Goal: Task Accomplishment & Management: Manage account settings

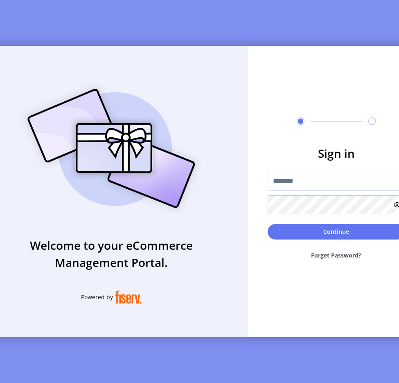
click at [298, 177] on input "text" at bounding box center [335, 181] width 137 height 19
type input "**********"
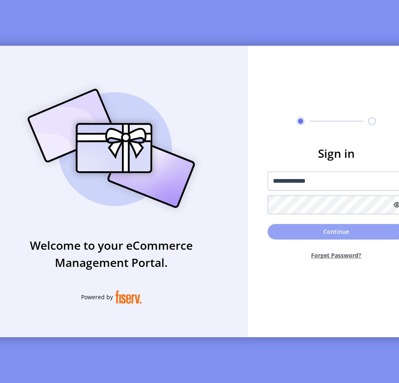
click at [296, 237] on button "Continue" at bounding box center [335, 232] width 137 height 16
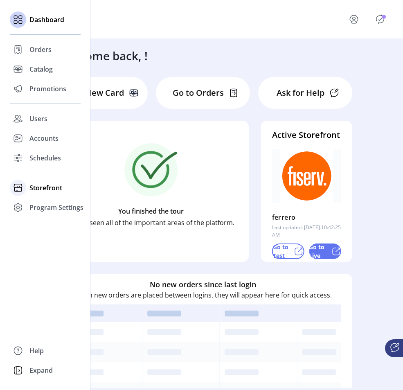
click at [32, 184] on span "Storefront" at bounding box center [45, 188] width 33 height 10
click at [40, 204] on span "Configuration" at bounding box center [50, 204] width 43 height 10
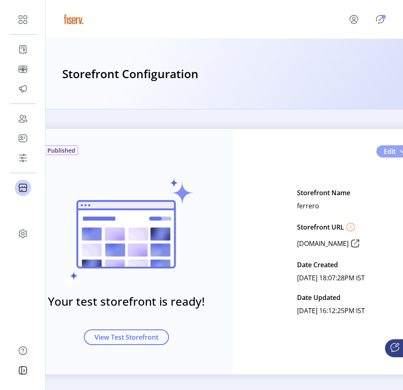
click at [390, 154] on span "Edit" at bounding box center [390, 151] width 12 height 10
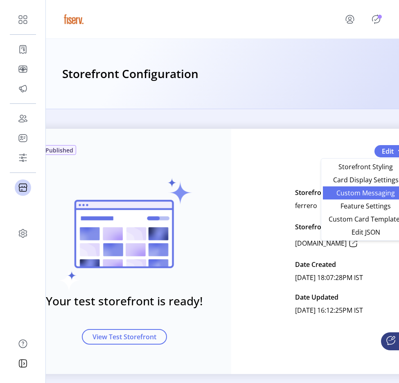
click at [366, 198] on link "Custom Messaging" at bounding box center [366, 192] width 86 height 13
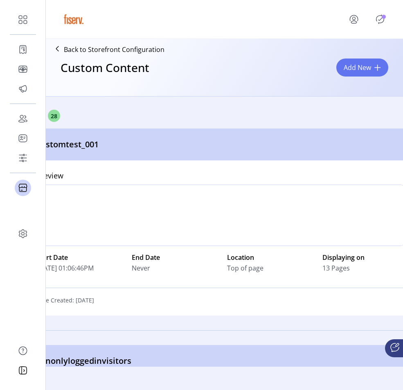
click at [378, 18] on icon "Publisher Panel" at bounding box center [379, 19] width 13 height 13
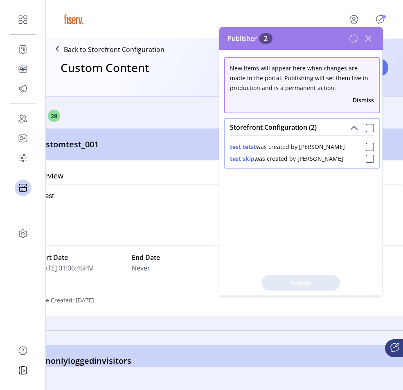
click at [251, 161] on button "test skip" at bounding box center [242, 158] width 25 height 9
click at [368, 37] on icon at bounding box center [367, 38] width 13 height 13
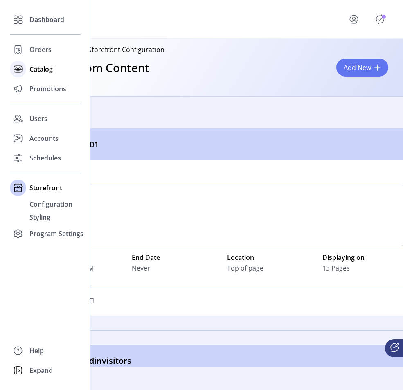
click at [25, 68] on div at bounding box center [18, 69] width 16 height 16
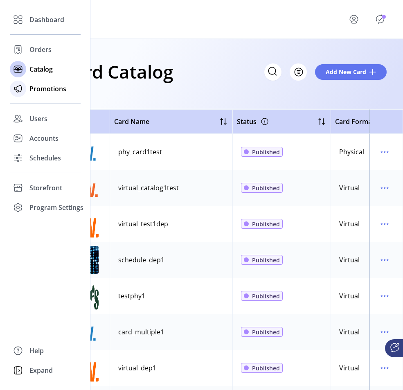
click at [28, 88] on div "Promotions" at bounding box center [45, 89] width 71 height 20
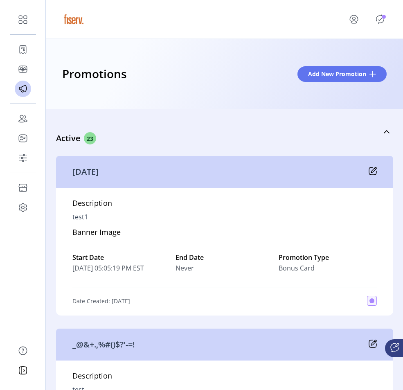
click at [130, 95] on div "Promotions Add New Promotion" at bounding box center [224, 74] width 357 height 70
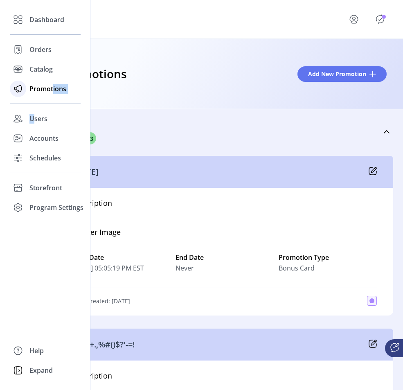
drag, startPoint x: 35, startPoint y: 118, endPoint x: 53, endPoint y: 92, distance: 32.0
click at [53, 92] on div "Dashboard Orders Catalog Promotions Users Accounts Schedules Storefront Configu…" at bounding box center [45, 113] width 71 height 207
click at [53, 92] on span "Promotions" at bounding box center [47, 89] width 37 height 10
click at [43, 91] on span "Promotions" at bounding box center [47, 89] width 37 height 10
click at [45, 191] on span "Storefront" at bounding box center [45, 188] width 33 height 10
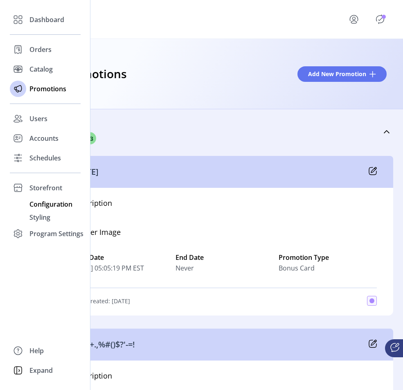
click at [51, 200] on span "Configuration" at bounding box center [50, 204] width 43 height 10
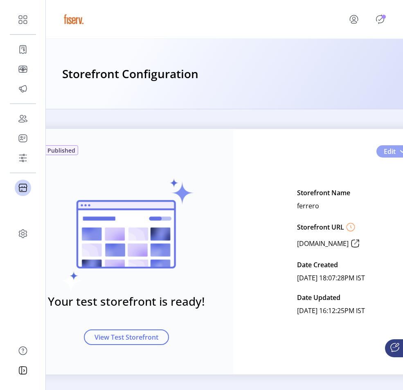
click at [390, 150] on span "Edit" at bounding box center [390, 151] width 12 height 10
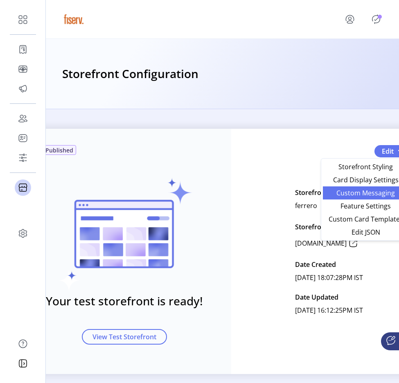
click at [371, 188] on link "Custom Messaging" at bounding box center [366, 192] width 86 height 13
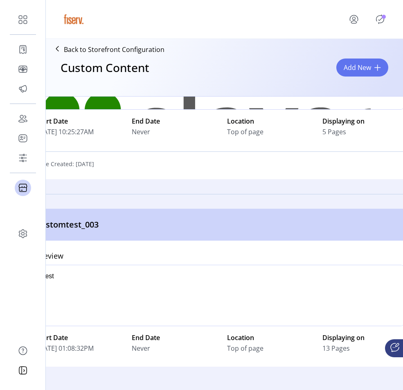
scroll to position [365, 0]
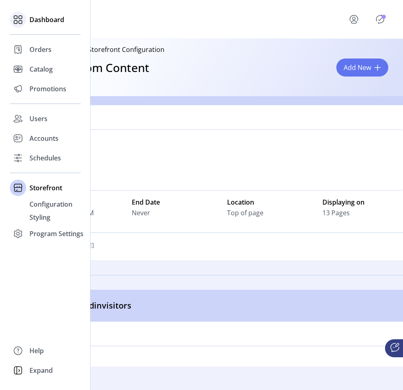
click at [16, 14] on icon at bounding box center [17, 19] width 13 height 13
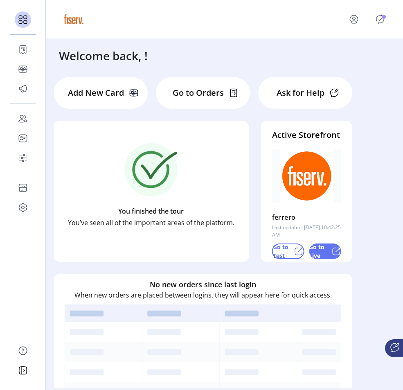
click at [282, 247] on p "Go to Test" at bounding box center [282, 250] width 18 height 17
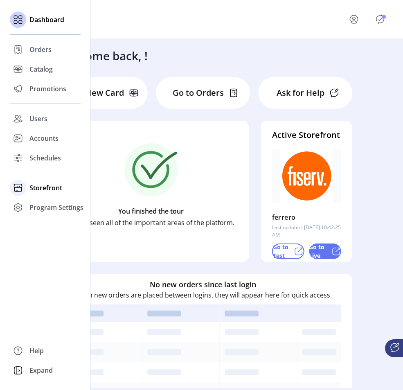
click at [45, 186] on span "Storefront" at bounding box center [45, 188] width 33 height 10
click at [52, 207] on span "Configuration" at bounding box center [50, 204] width 43 height 10
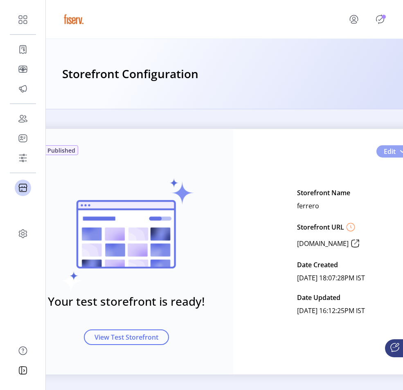
click at [384, 148] on span "Edit" at bounding box center [390, 151] width 12 height 10
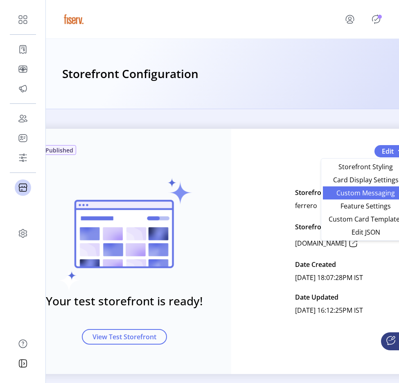
click at [364, 190] on span "Custom Messaging" at bounding box center [366, 193] width 76 height 7
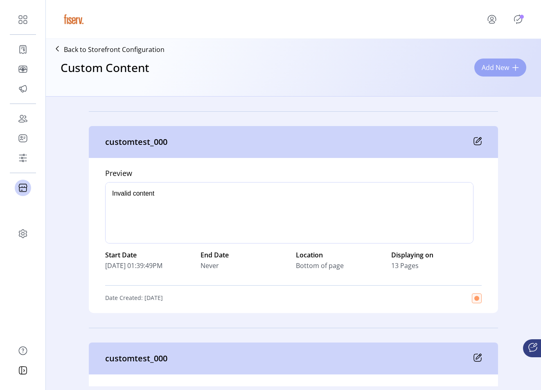
click at [402, 68] on span "Add New" at bounding box center [494, 68] width 27 height 10
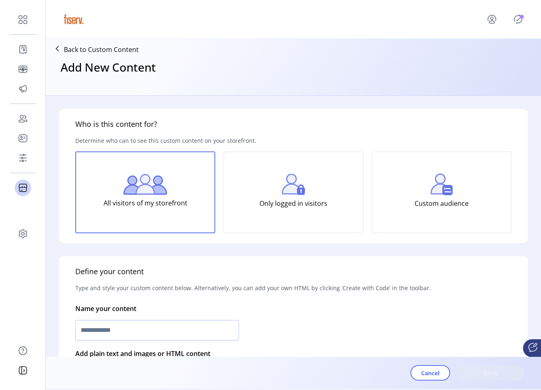
click at [402, 24] on icon "Publisher Panel" at bounding box center [517, 19] width 13 height 13
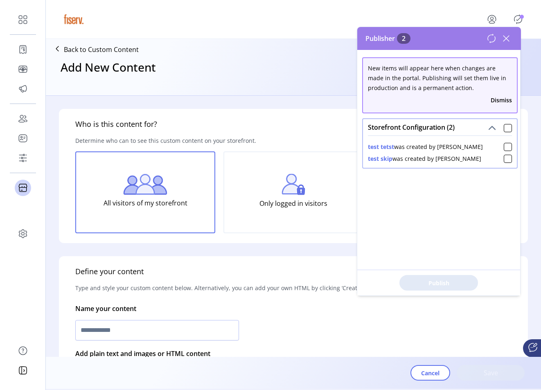
click at [402, 43] on icon at bounding box center [505, 38] width 13 height 13
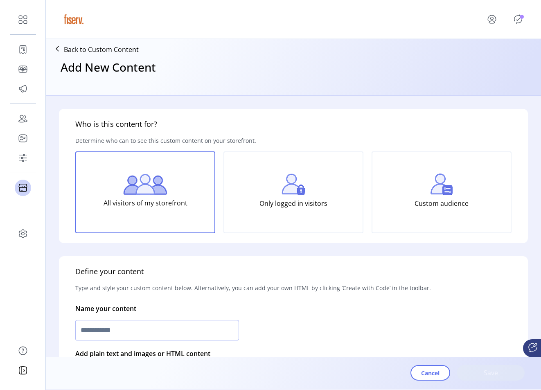
click at [126, 327] on input "text" at bounding box center [157, 330] width 164 height 20
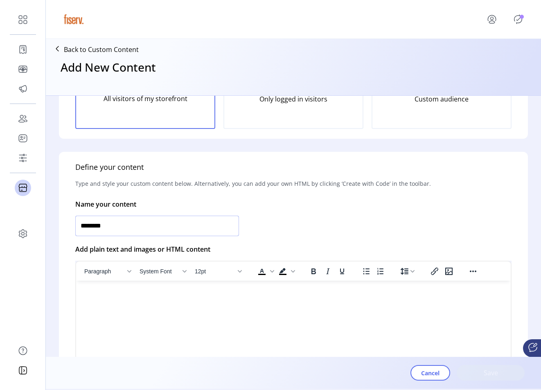
scroll to position [112, 0]
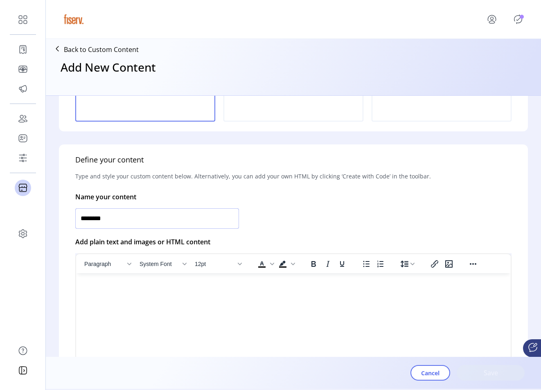
type input "********"
click at [270, 280] on html at bounding box center [293, 276] width 434 height 7
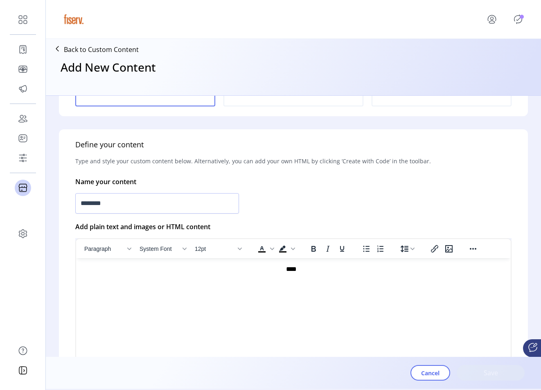
scroll to position [137, 0]
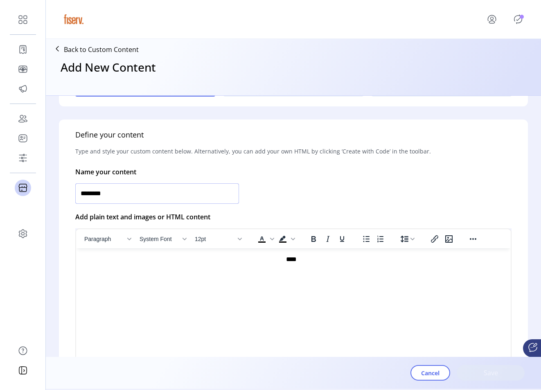
click at [189, 192] on input "********" at bounding box center [157, 193] width 164 height 20
type input "********"
click at [287, 262] on p "****" at bounding box center [291, 259] width 417 height 9
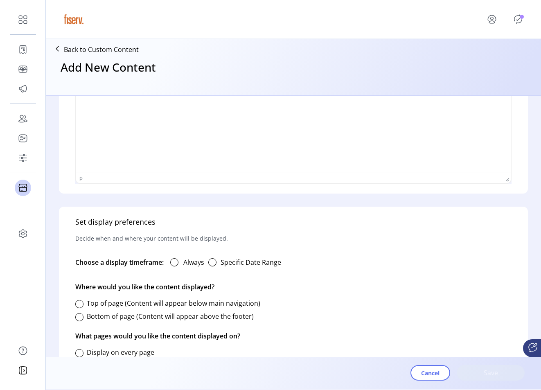
scroll to position [351, 0]
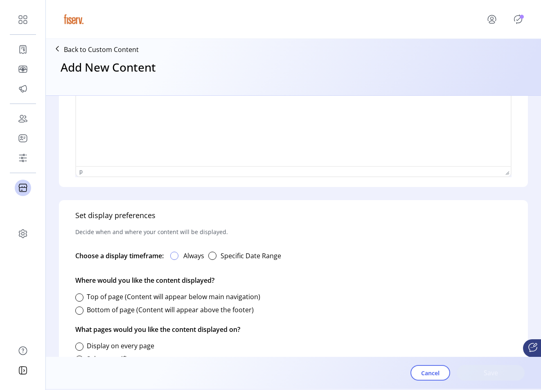
click at [172, 254] on div at bounding box center [174, 255] width 8 height 8
click at [81, 300] on div at bounding box center [79, 297] width 8 height 8
click at [81, 314] on div at bounding box center [79, 310] width 8 height 8
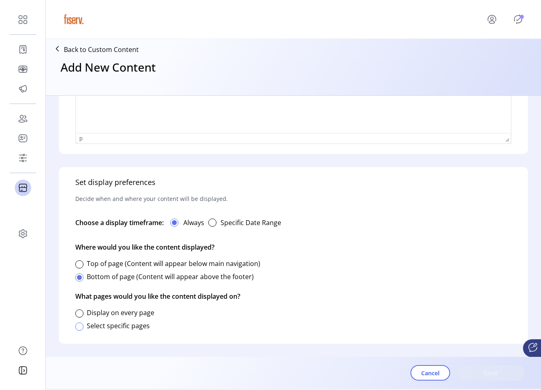
click at [76, 324] on div at bounding box center [79, 326] width 8 height 8
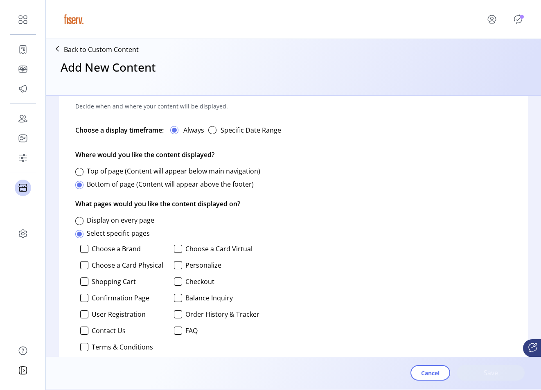
scroll to position [477, 0]
click at [83, 266] on div at bounding box center [84, 264] width 8 height 8
click at [402, 370] on span "Save" at bounding box center [490, 373] width 47 height 10
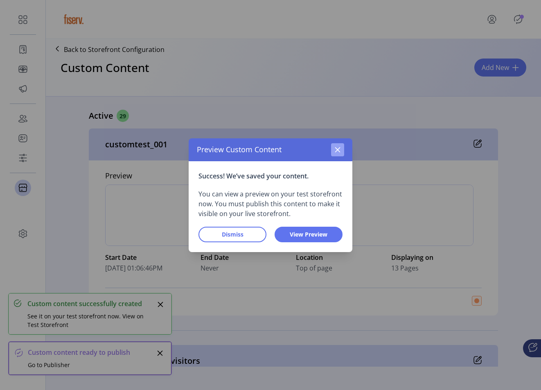
click at [335, 147] on icon "button" at bounding box center [337, 149] width 7 height 7
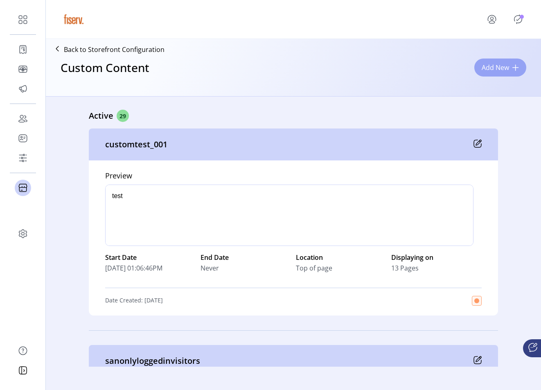
click at [402, 68] on span "Add New" at bounding box center [494, 68] width 27 height 10
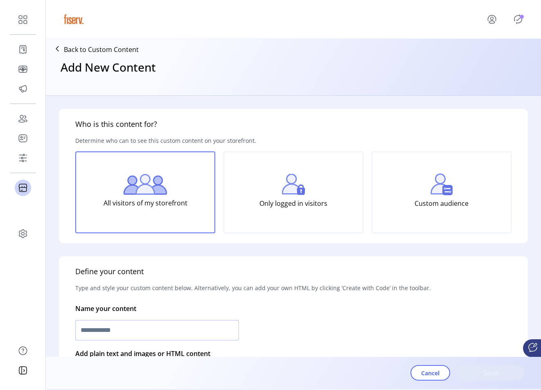
click at [128, 330] on input "text" at bounding box center [157, 330] width 164 height 20
type input "****"
click at [402, 373] on span "Cancel" at bounding box center [430, 372] width 18 height 9
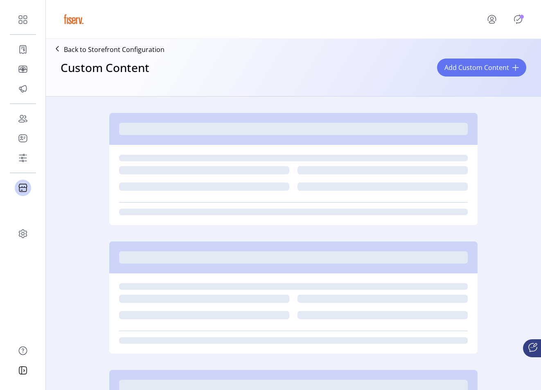
click at [402, 20] on icon "Publisher Panel" at bounding box center [517, 19] width 13 height 13
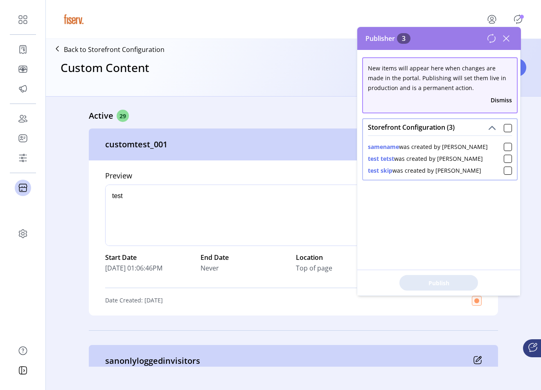
click at [402, 39] on icon at bounding box center [505, 38] width 13 height 13
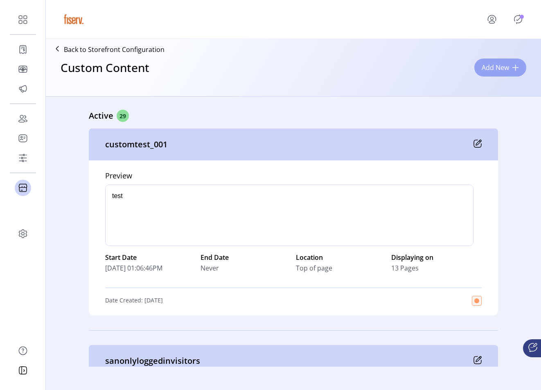
click at [402, 74] on button "Add New" at bounding box center [500, 67] width 52 height 18
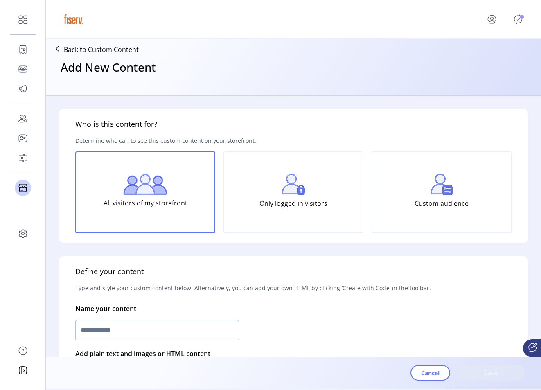
click at [168, 325] on input "text" at bounding box center [157, 330] width 164 height 20
click at [402, 22] on icon "Publisher Panel" at bounding box center [518, 19] width 8 height 9
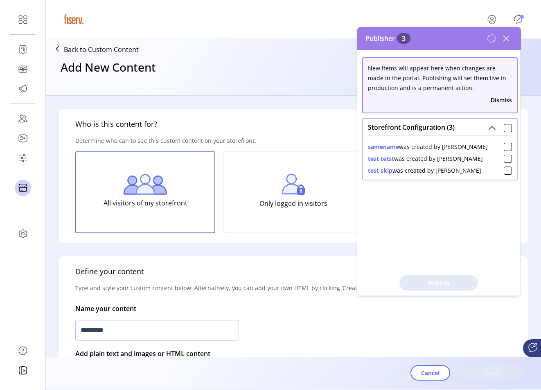
click at [402, 35] on icon at bounding box center [505, 38] width 13 height 13
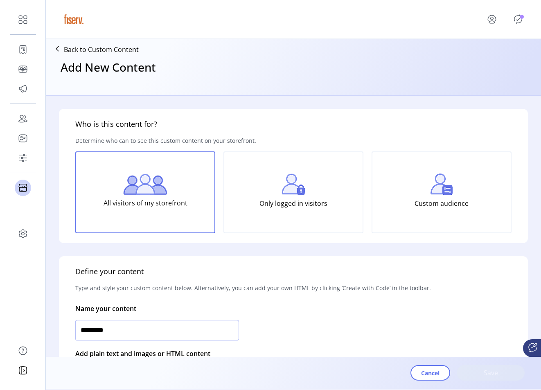
click at [91, 331] on input "*********" at bounding box center [157, 330] width 164 height 20
type input "********"
click at [402, 19] on icon "Publisher Panel" at bounding box center [518, 19] width 4 height 3
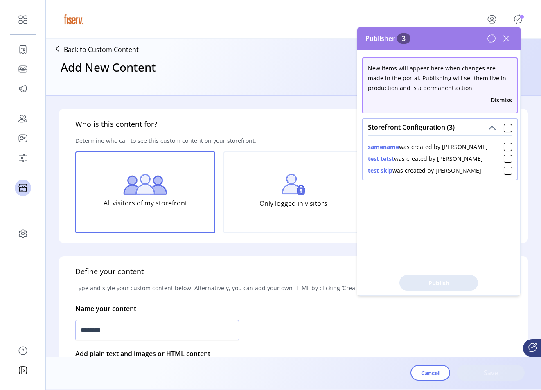
click at [402, 212] on div "New items will appear here when changes are made in the portal. Publishing will…" at bounding box center [439, 172] width 164 height 245
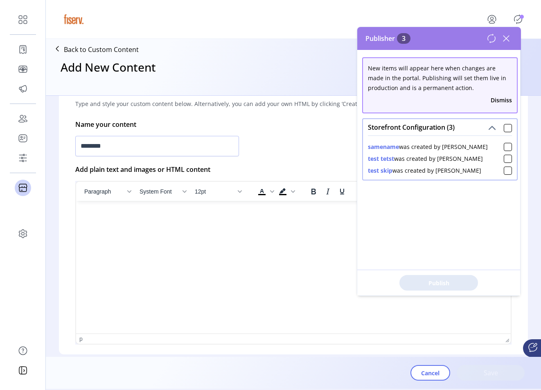
click at [261, 207] on html at bounding box center [293, 204] width 434 height 7
click at [263, 207] on html at bounding box center [293, 204] width 434 height 7
click at [274, 207] on html at bounding box center [293, 204] width 434 height 7
click at [284, 207] on html at bounding box center [293, 204] width 434 height 7
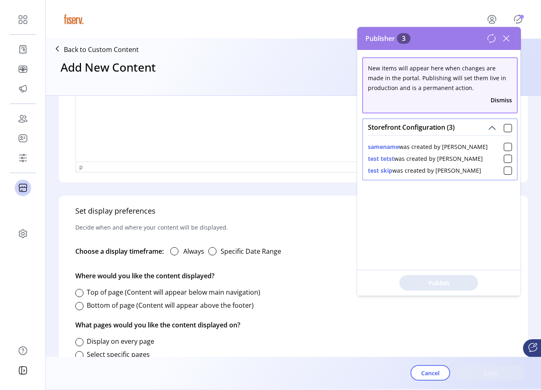
scroll to position [384, 0]
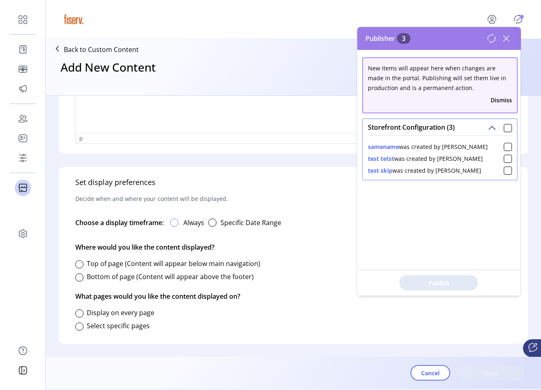
click at [172, 220] on div at bounding box center [174, 222] width 8 height 8
click at [79, 282] on div "Bottom of page (Content will appear above the footer)" at bounding box center [164, 276] width 178 height 16
click at [78, 279] on div at bounding box center [79, 277] width 8 height 8
click at [80, 327] on div at bounding box center [79, 326] width 8 height 8
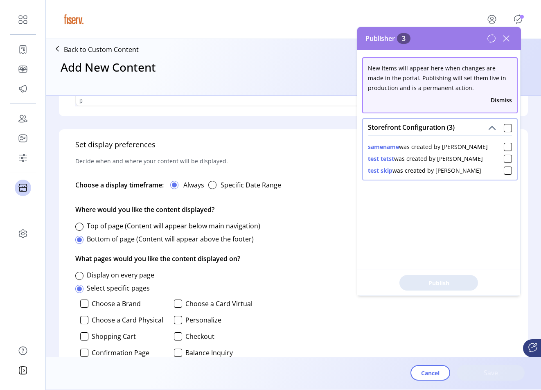
scroll to position [430, 0]
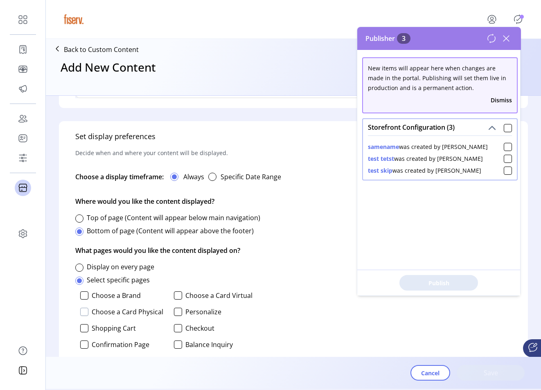
click at [81, 313] on div at bounding box center [84, 312] width 8 height 8
click at [402, 377] on button "Save" at bounding box center [490, 373] width 68 height 16
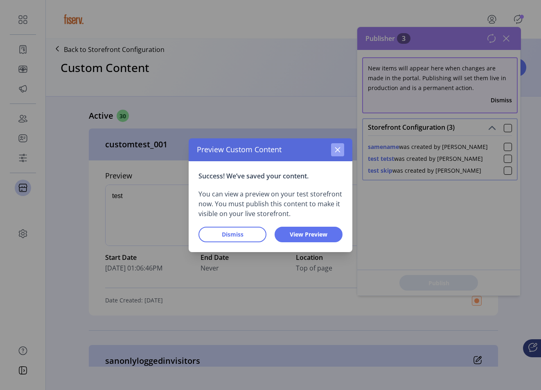
click at [341, 148] on button "button" at bounding box center [337, 149] width 13 height 13
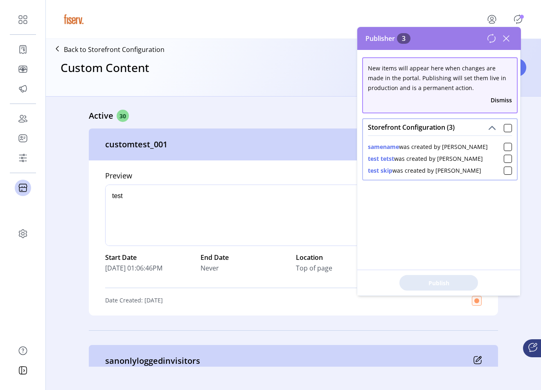
click at [402, 38] on icon at bounding box center [491, 39] width 10 height 10
click at [233, 57] on div "Custom Content Add New" at bounding box center [293, 75] width 488 height 36
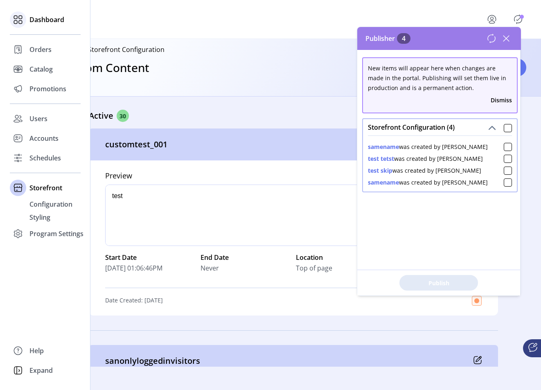
click at [29, 17] on div "Dashboard" at bounding box center [45, 20] width 71 height 20
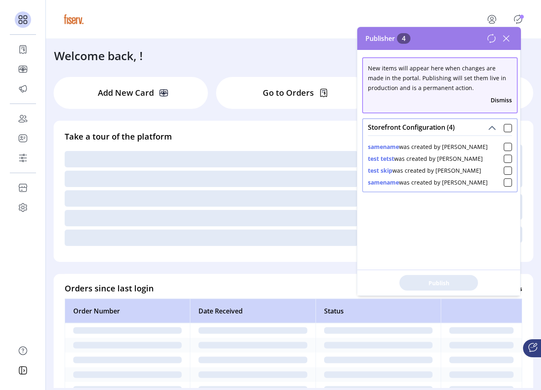
click at [402, 40] on icon at bounding box center [505, 38] width 13 height 13
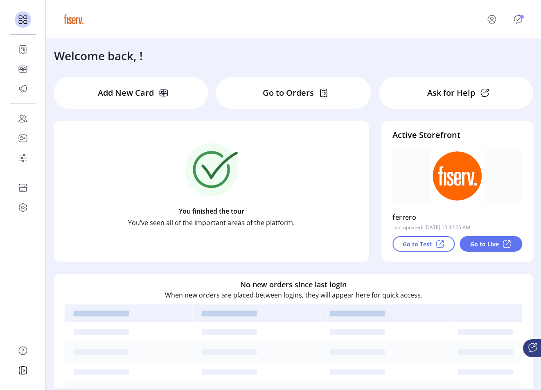
click at [402, 245] on p "Go to Test" at bounding box center [416, 244] width 29 height 9
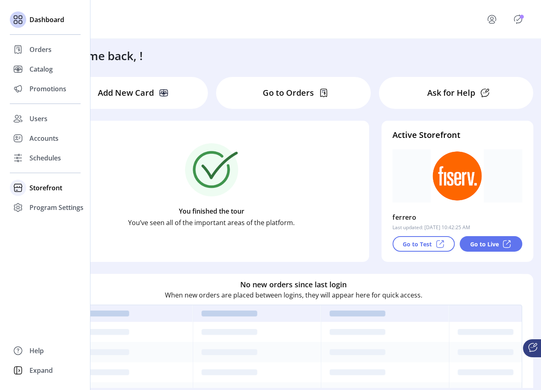
click at [24, 183] on icon at bounding box center [17, 187] width 13 height 13
click at [31, 205] on span "Configuration" at bounding box center [50, 204] width 43 height 10
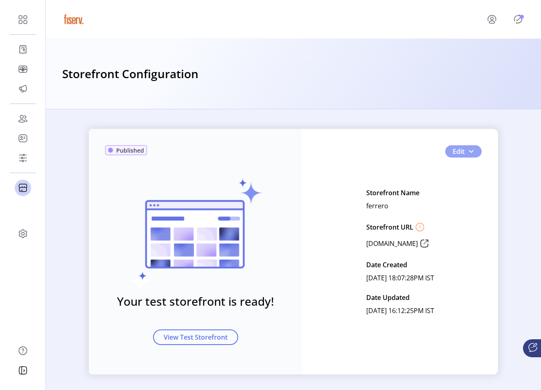
click at [402, 151] on button "Edit" at bounding box center [463, 151] width 36 height 12
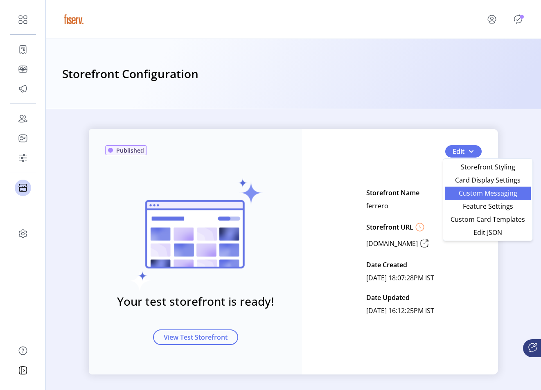
click at [402, 191] on span "Custom Messaging" at bounding box center [487, 193] width 76 height 7
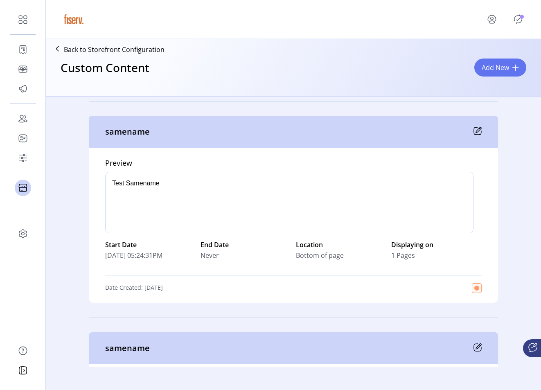
click at [402, 130] on icon at bounding box center [477, 131] width 8 height 8
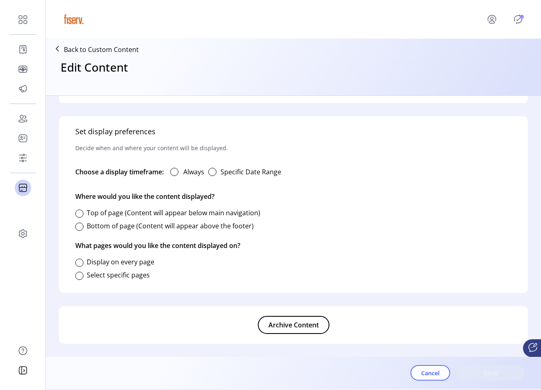
type input "********"
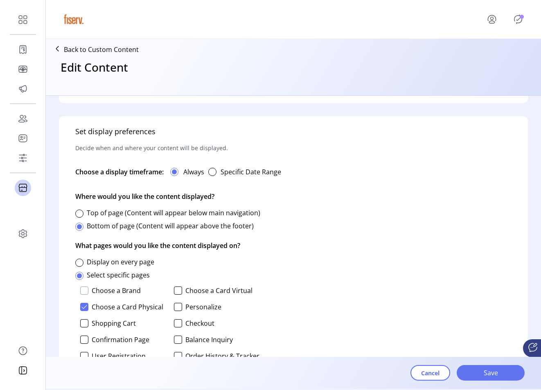
click at [81, 292] on div at bounding box center [84, 290] width 8 height 8
click at [79, 260] on div at bounding box center [79, 262] width 8 height 8
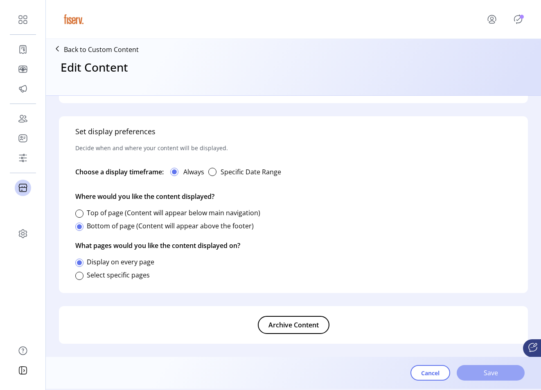
click at [402, 380] on button "Save" at bounding box center [490, 373] width 68 height 16
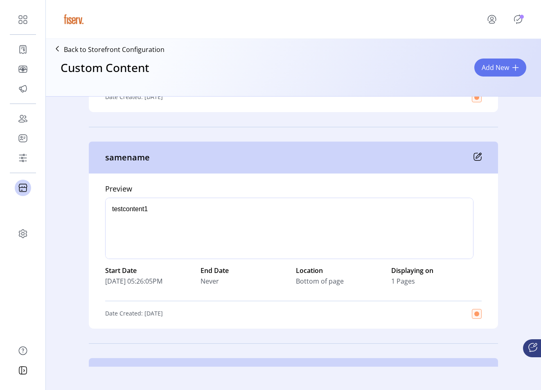
click at [402, 157] on icon at bounding box center [477, 156] width 7 height 7
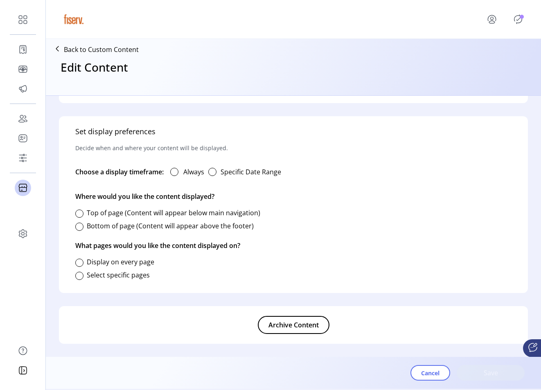
type input "********"
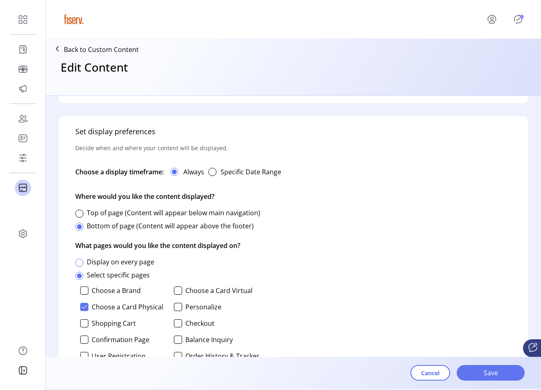
click at [81, 265] on div at bounding box center [79, 262] width 8 height 8
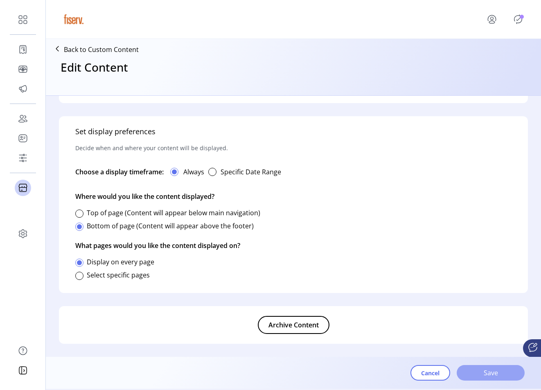
click at [402, 369] on button "Save" at bounding box center [490, 373] width 68 height 16
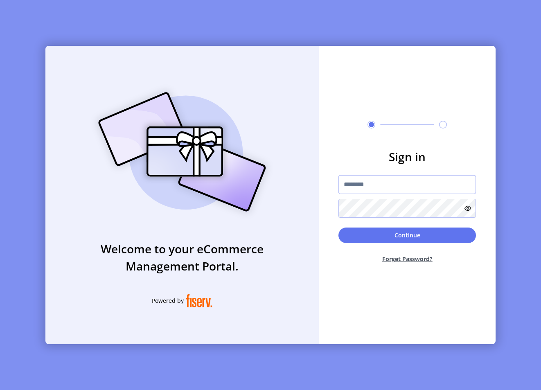
click at [374, 191] on input "text" at bounding box center [406, 184] width 137 height 19
type input "**********"
click at [383, 229] on button "Continue" at bounding box center [406, 235] width 137 height 16
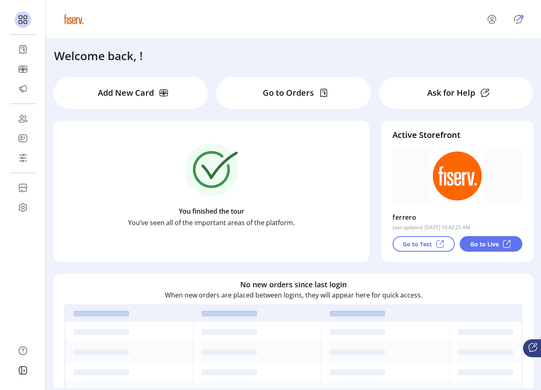
click at [402, 252] on div "Active Storefront [PERSON_NAME] Last updated: [DATE] 10:42:25 AM Go to Test Go …" at bounding box center [457, 191] width 152 height 141
click at [402, 243] on div "Go to Test" at bounding box center [423, 244] width 62 height 16
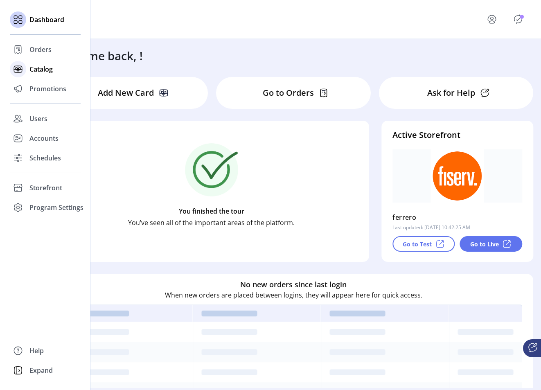
click at [17, 74] on icon at bounding box center [17, 69] width 13 height 13
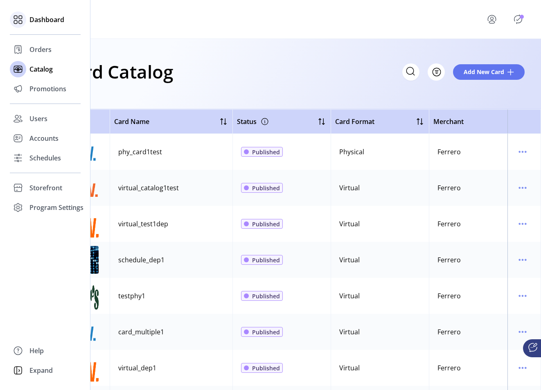
click at [58, 22] on span "Dashboard" at bounding box center [46, 20] width 35 height 10
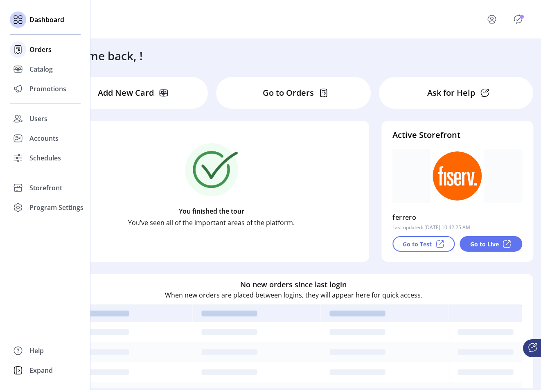
click at [70, 54] on div "Orders" at bounding box center [45, 50] width 71 height 20
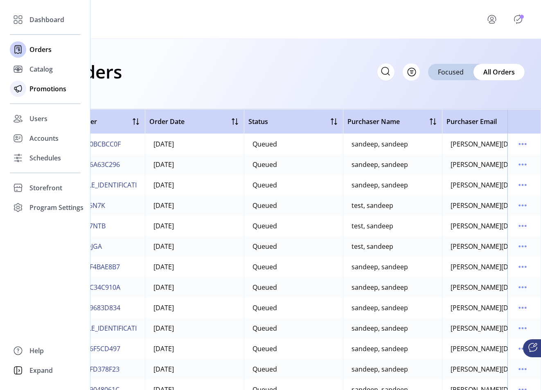
click at [26, 84] on div "Promotions" at bounding box center [45, 89] width 71 height 20
